Goal: Communication & Community: Answer question/provide support

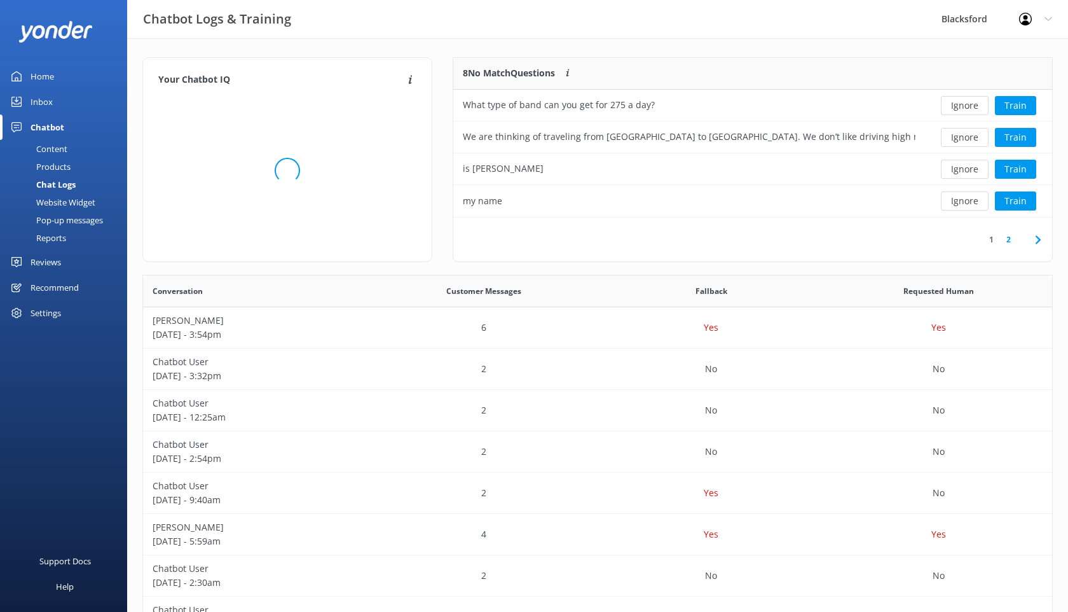
scroll to position [160, 599]
click at [25, 102] on link "Inbox" at bounding box center [63, 101] width 127 height 25
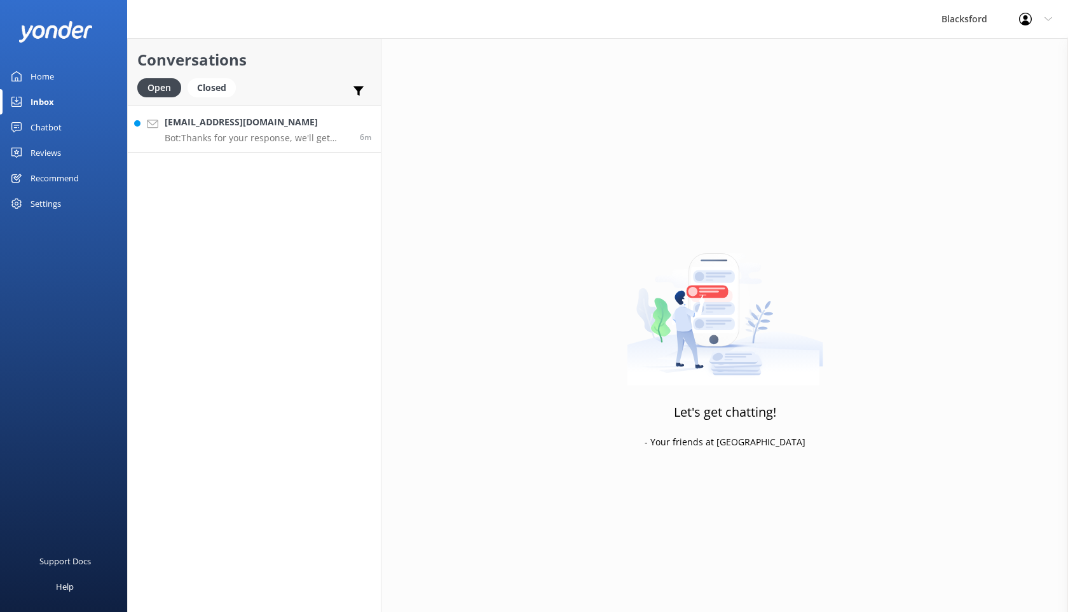
click at [271, 141] on p "Bot: Thanks for your response, we'll get back to you as soon as we can during o…" at bounding box center [258, 137] width 186 height 11
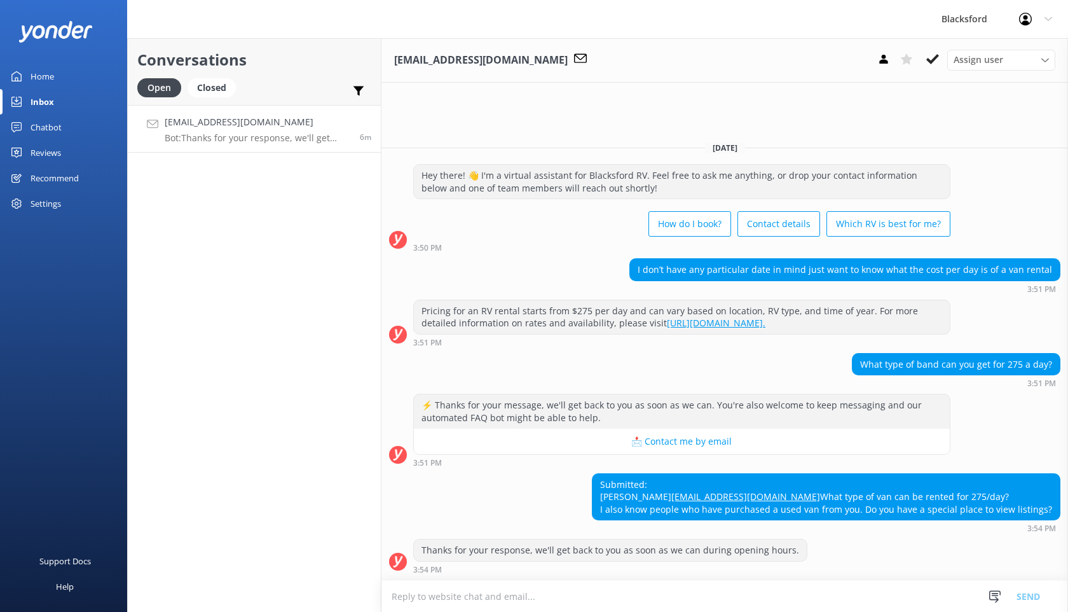
click at [43, 123] on div "Chatbot" at bounding box center [46, 126] width 31 height 25
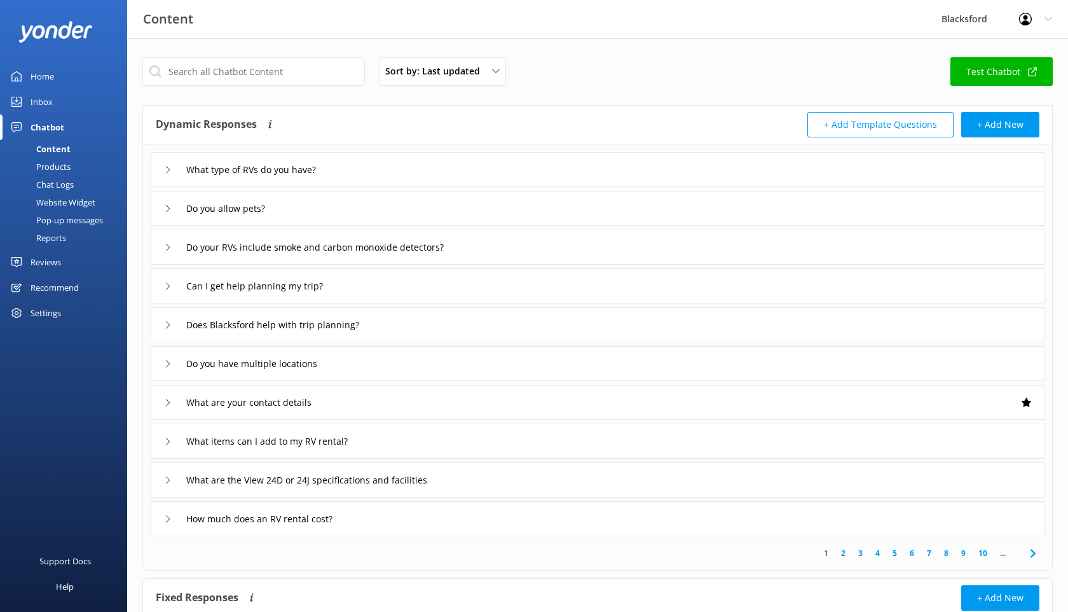
click at [41, 187] on div "Chat Logs" at bounding box center [41, 185] width 66 height 18
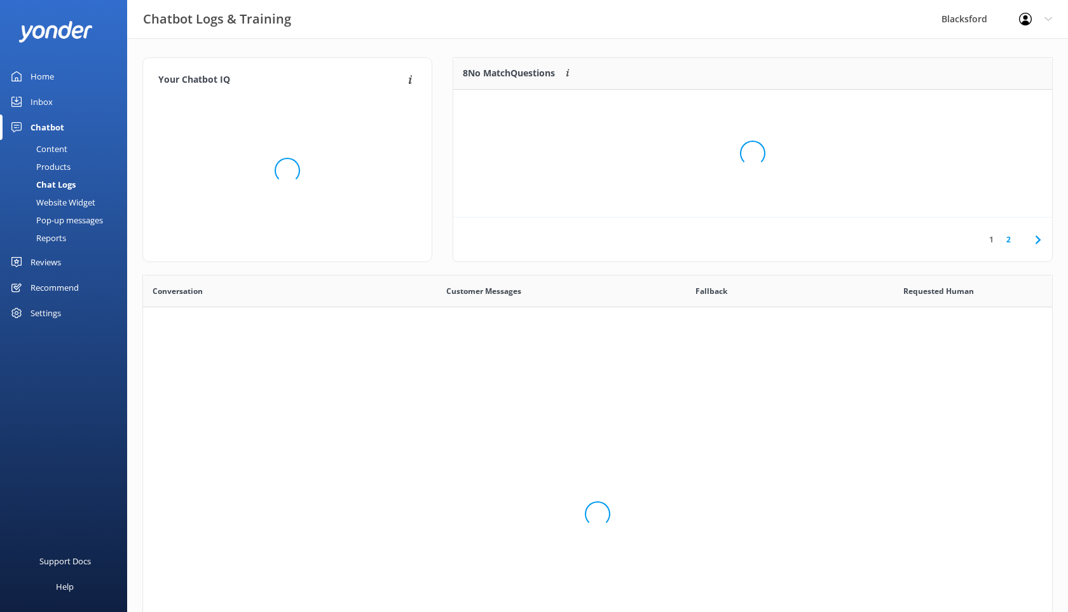
scroll to position [446, 909]
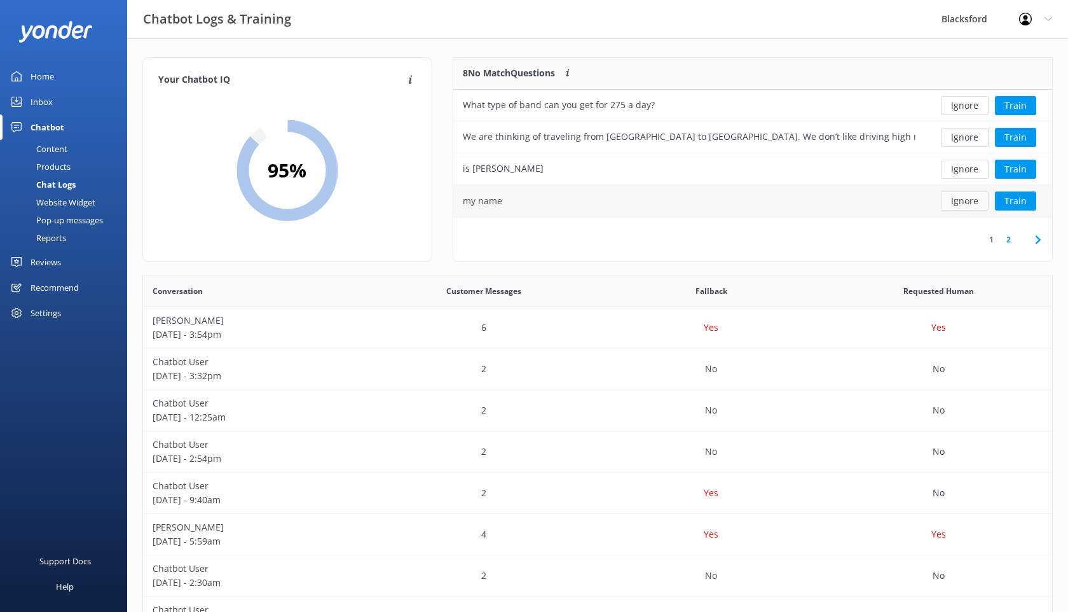
click at [968, 199] on button "Ignore" at bounding box center [965, 200] width 48 height 19
click at [966, 172] on button "Ignore" at bounding box center [965, 169] width 48 height 19
click at [961, 172] on button "Ignore" at bounding box center [965, 169] width 48 height 19
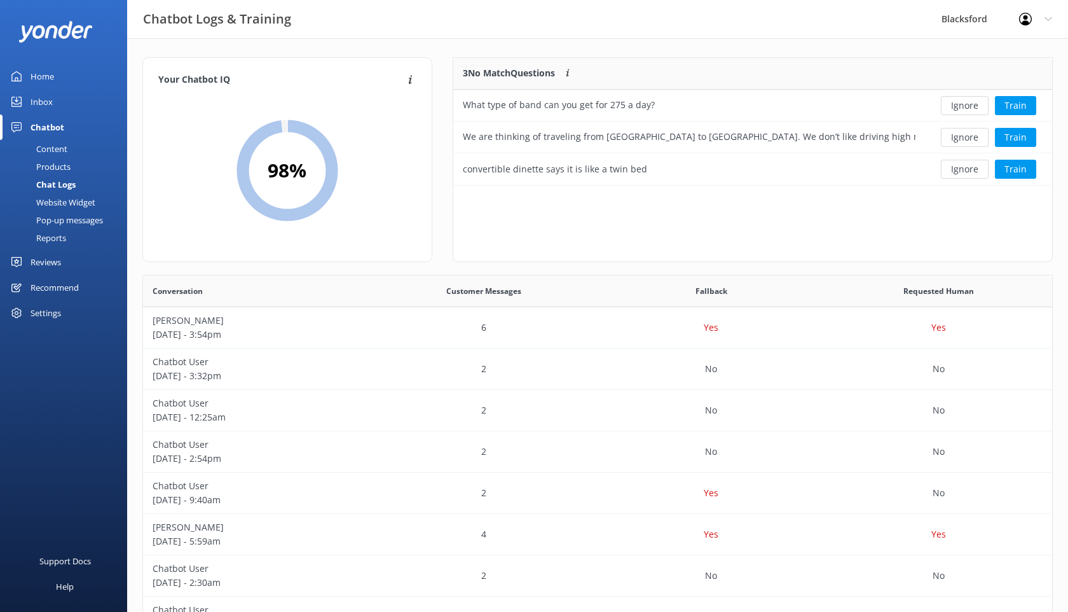
scroll to position [128, 599]
click at [961, 172] on button "Ignore" at bounding box center [965, 169] width 48 height 19
click at [953, 105] on button "Ignore" at bounding box center [965, 105] width 48 height 19
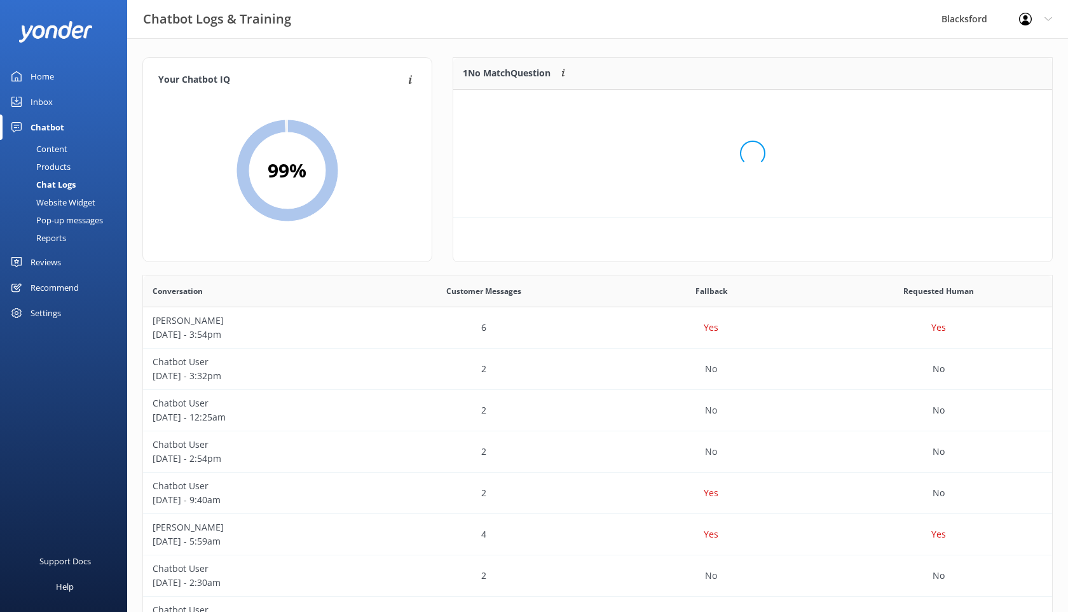
scroll to position [64, 599]
click at [953, 105] on button "Ignore" at bounding box center [965, 105] width 48 height 19
click at [60, 111] on link "Inbox" at bounding box center [63, 101] width 127 height 25
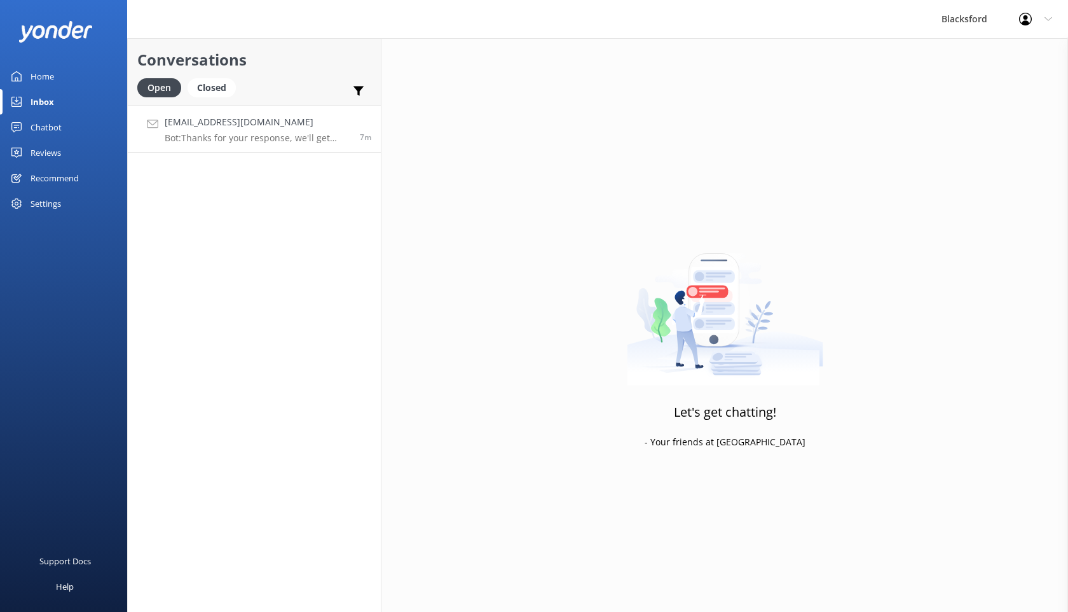
click at [232, 117] on h4 "[EMAIL_ADDRESS][DOMAIN_NAME]" at bounding box center [258, 122] width 186 height 14
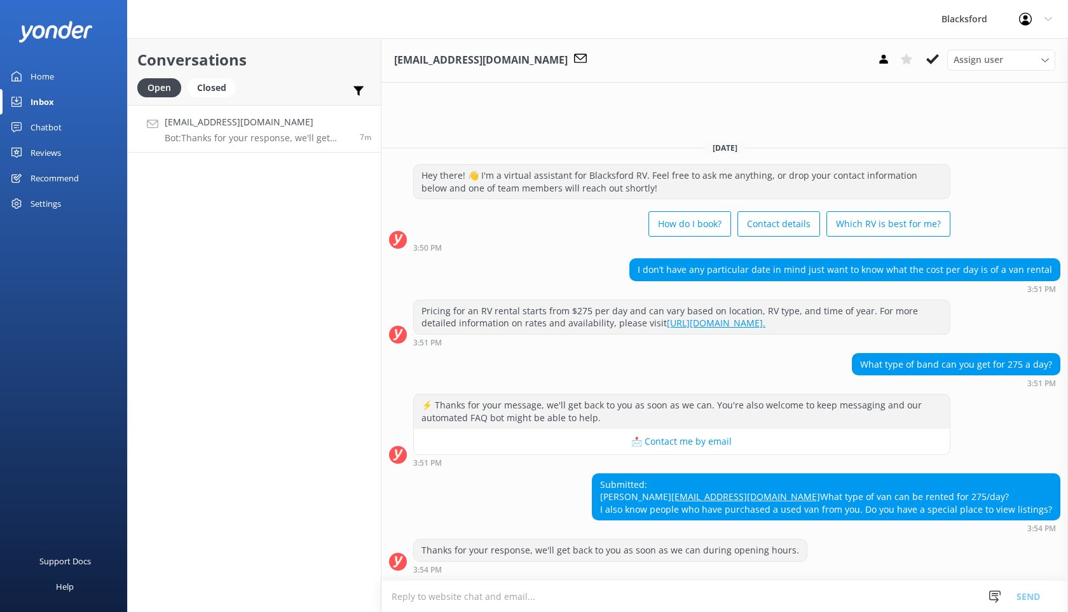
click at [1053, 507] on div "Submitted: [PERSON_NAME] [PERSON_NAME][EMAIL_ADDRESS][DOMAIN_NAME] What type of…" at bounding box center [826, 497] width 467 height 46
click at [622, 594] on textarea at bounding box center [725, 596] width 687 height 31
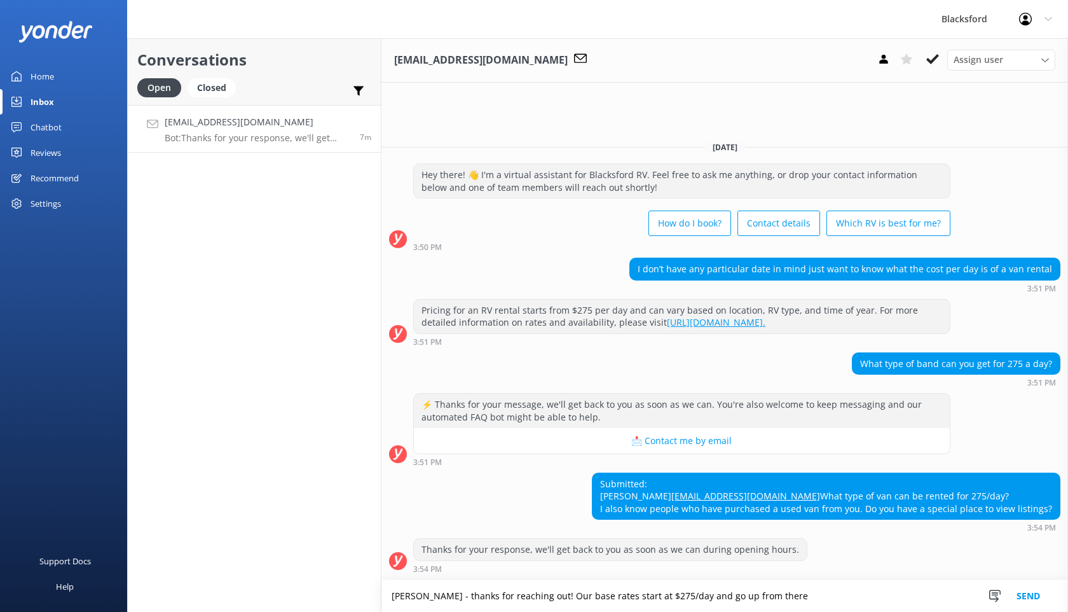
click at [593, 595] on textarea "[PERSON_NAME] - thanks for reaching out! Our base rates start at $275/day and g…" at bounding box center [725, 596] width 687 height 32
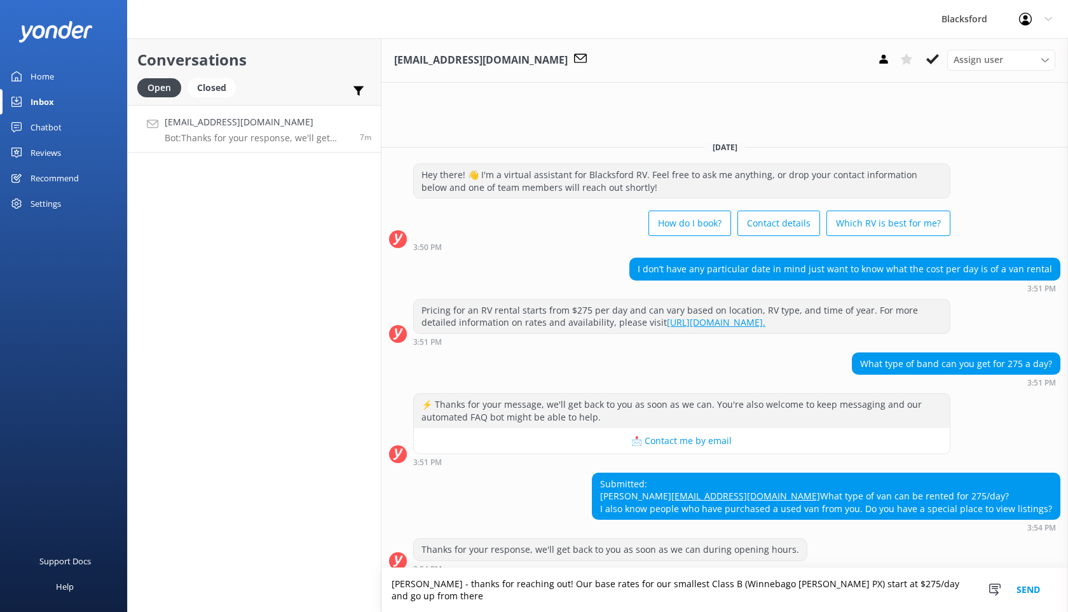
click at [958, 597] on textarea "[PERSON_NAME] - thanks for reaching out! Our base rates for our smallest Class …" at bounding box center [725, 590] width 687 height 44
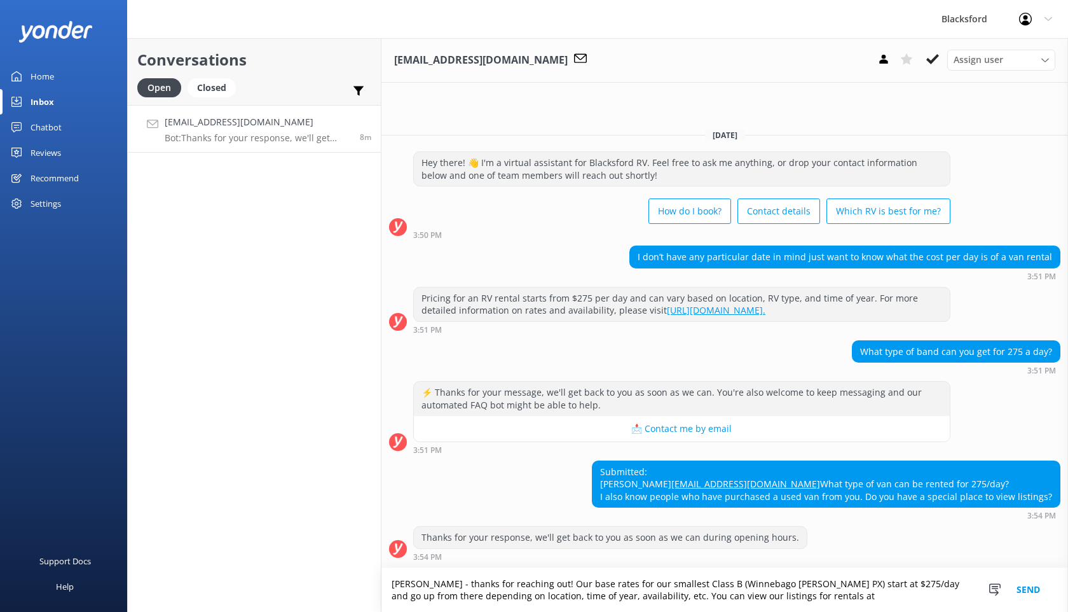
paste textarea "[URL][DOMAIN_NAME]"
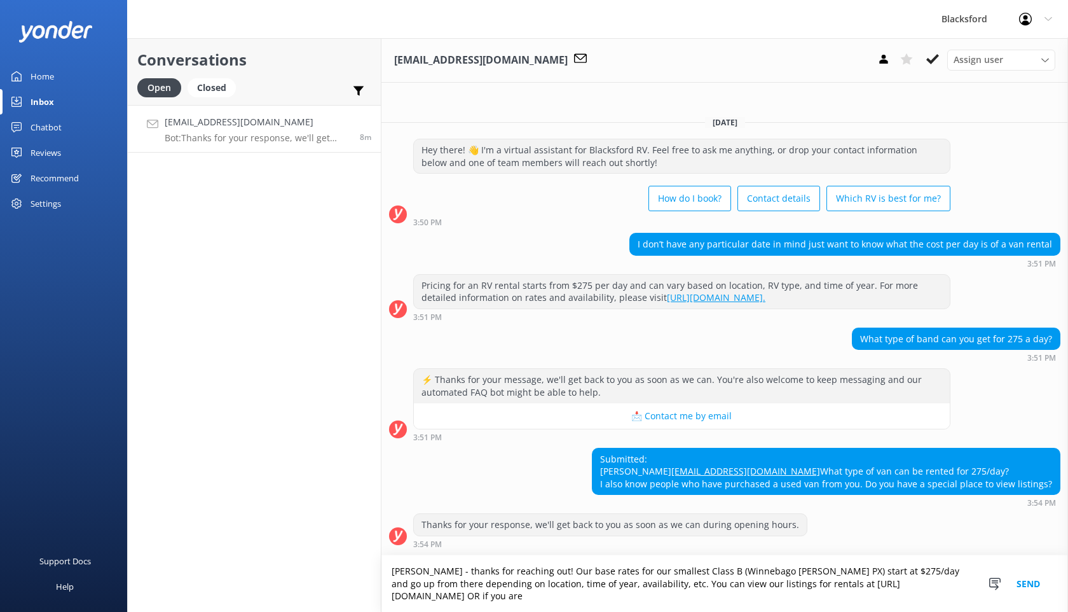
scroll to position [1, 0]
paste textarea "[URL][DOMAIN_NAME]"
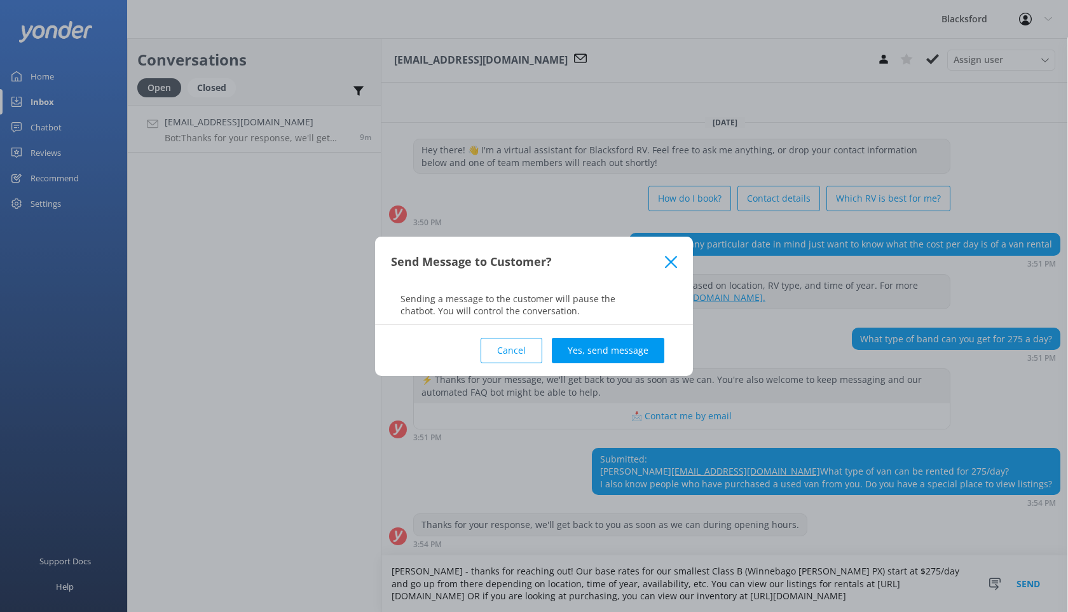
type textarea "[PERSON_NAME] - thanks for reaching out! Our base rates for our smallest Class …"
click at [596, 336] on div "Cancel Yes, send message" at bounding box center [534, 350] width 286 height 51
click at [595, 341] on button "Yes, send message" at bounding box center [608, 350] width 113 height 25
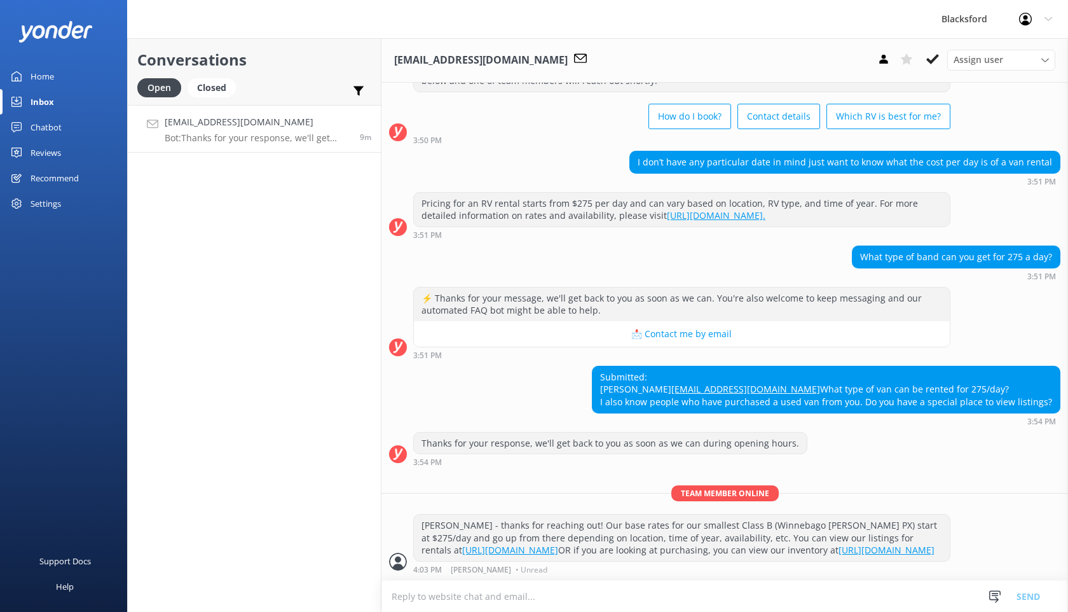
scroll to position [96, 0]
click at [883, 62] on use at bounding box center [883, 59] width 8 height 9
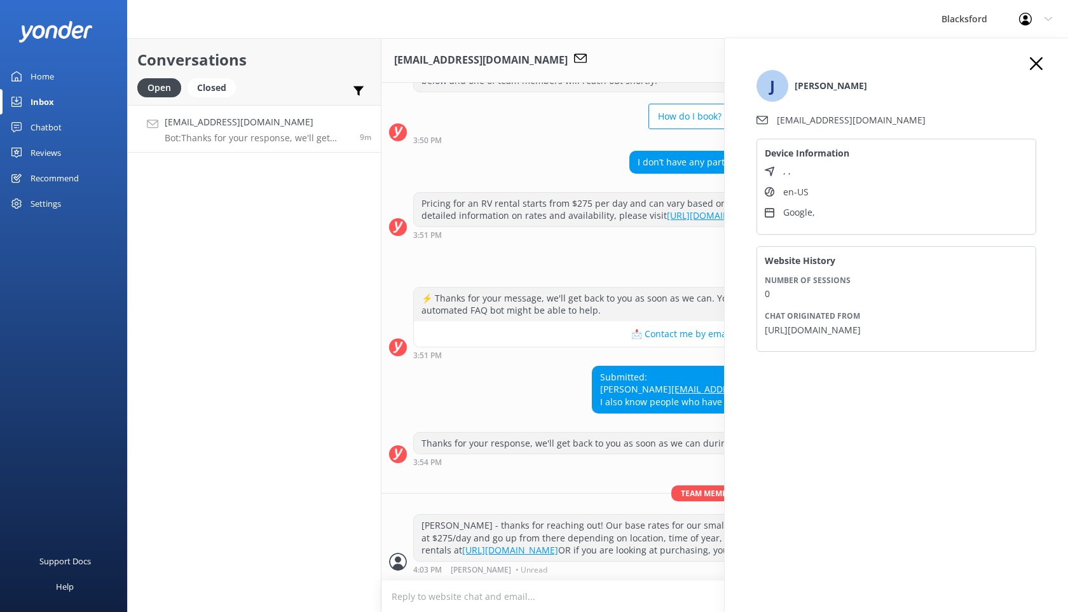
click at [1034, 68] on icon at bounding box center [1036, 63] width 13 height 13
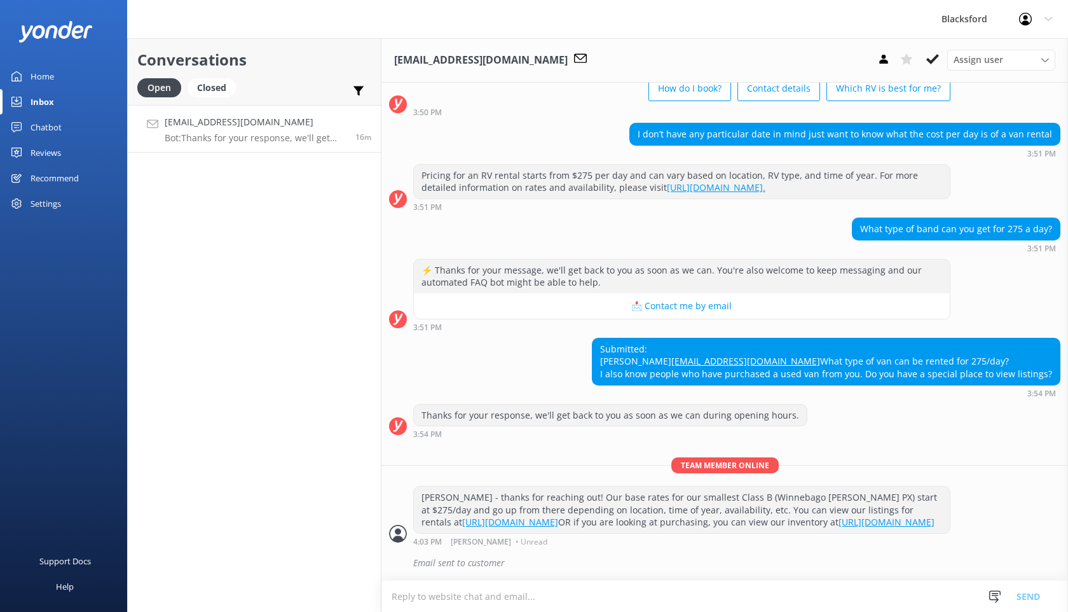
scroll to position [123, 0]
